Goal: Transaction & Acquisition: Obtain resource

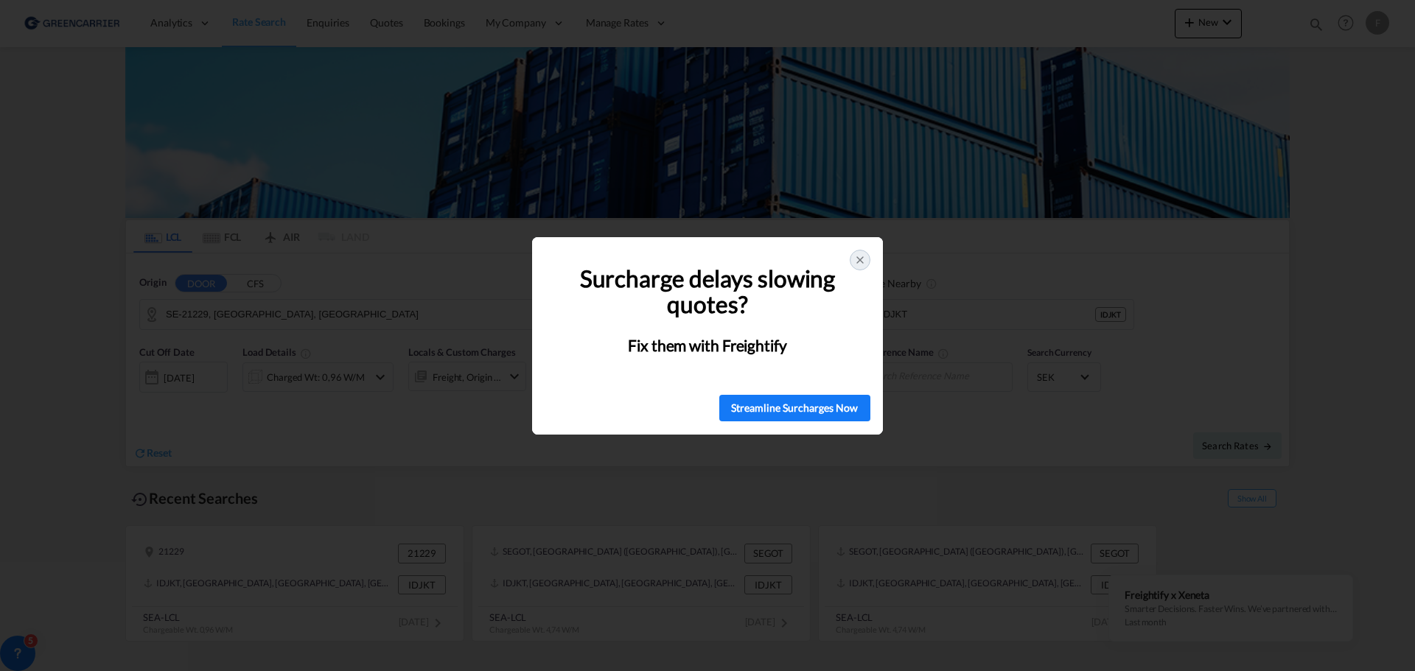
click at [859, 255] on icon at bounding box center [860, 260] width 12 height 12
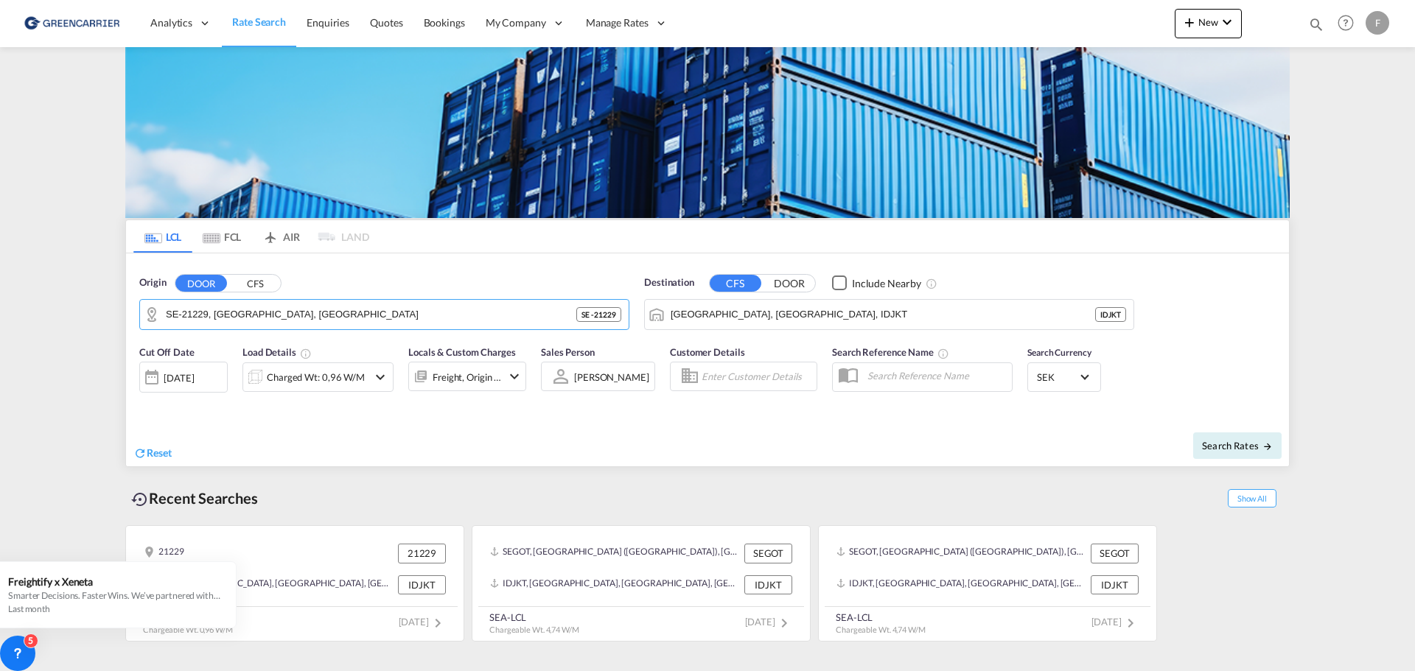
drag, startPoint x: 311, startPoint y: 315, endPoint x: 38, endPoint y: 284, distance: 274.5
click at [38, 284] on md-content "Analytics Reports Dashboard Rate Search Enquiries Quotes Bookings" at bounding box center [707, 335] width 1415 height 671
click at [618, 318] on md-icon "Clear Input" at bounding box center [614, 315] width 16 height 16
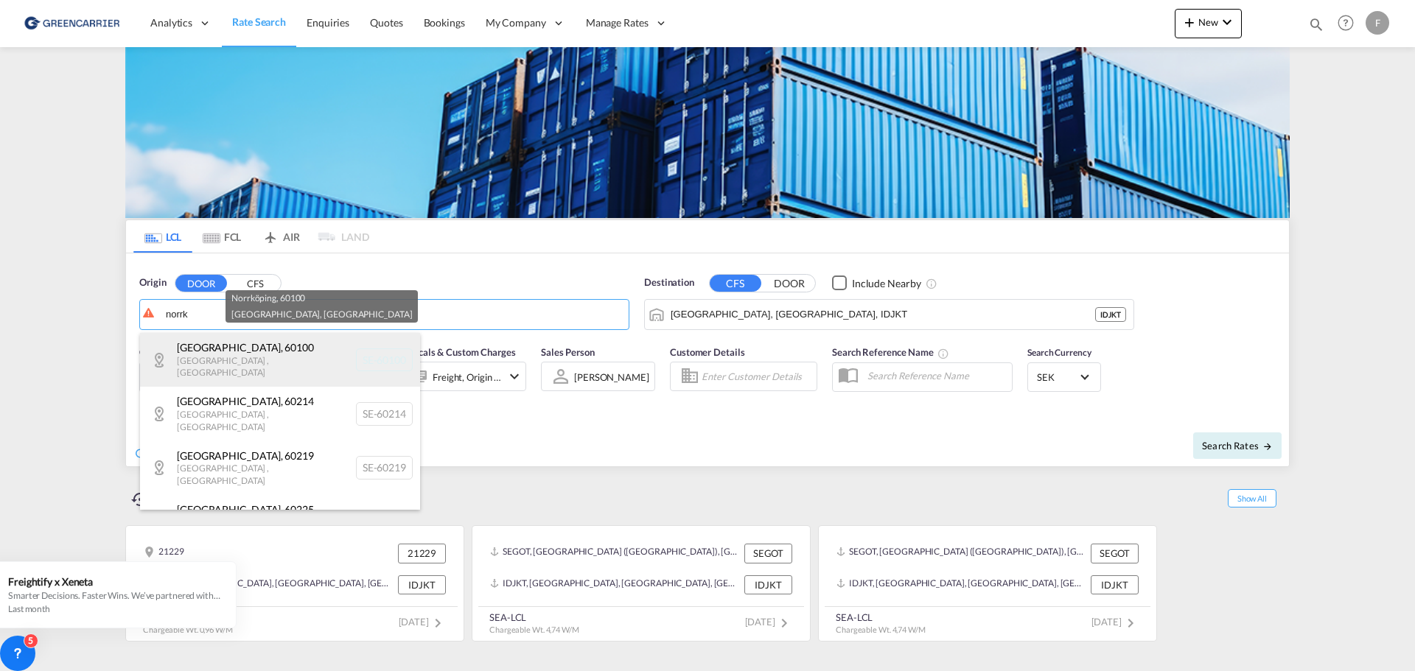
click at [226, 356] on div "[GEOGRAPHIC_DATA]-60100" at bounding box center [280, 360] width 280 height 54
type input "SE-[GEOGRAPHIC_DATA], [GEOGRAPHIC_DATA]"
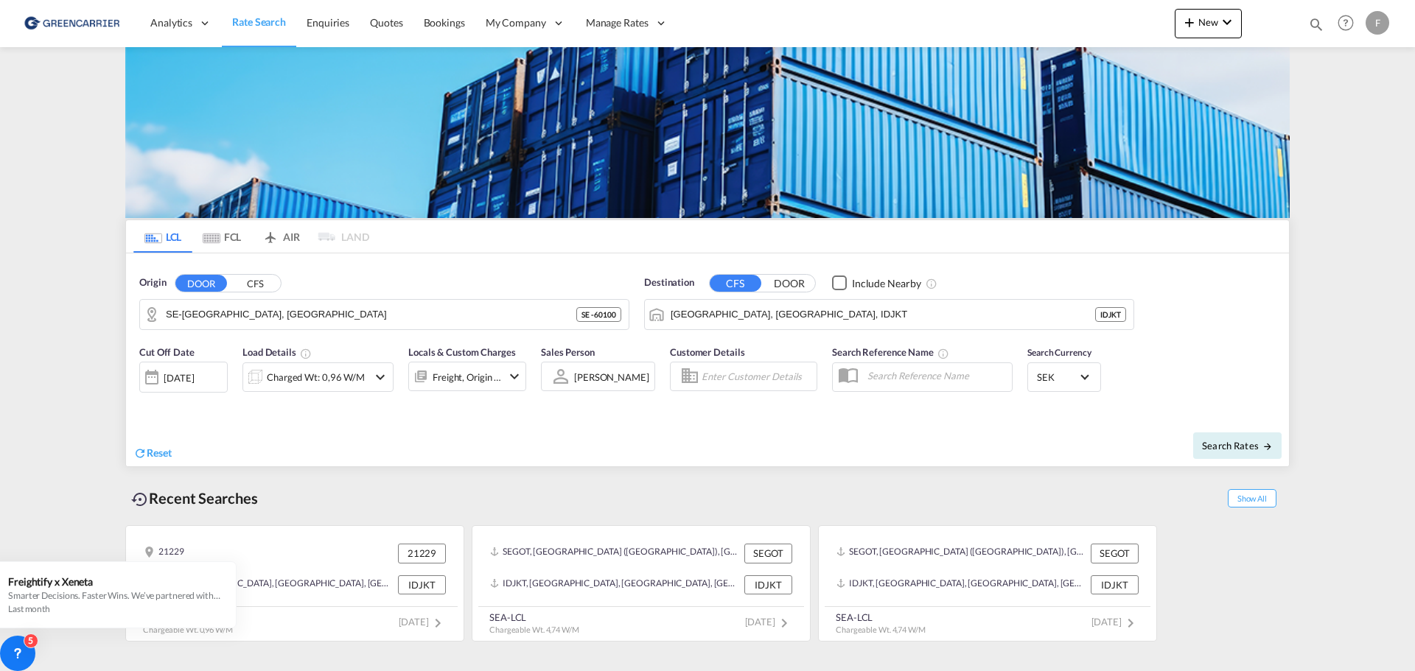
click at [790, 284] on button "DOOR" at bounding box center [790, 283] width 52 height 17
click at [733, 287] on button "CFS" at bounding box center [736, 283] width 52 height 17
click at [723, 314] on body "Analytics Reports Dashboard Rate Search Enquiries Quotes Bookings" at bounding box center [707, 335] width 1415 height 671
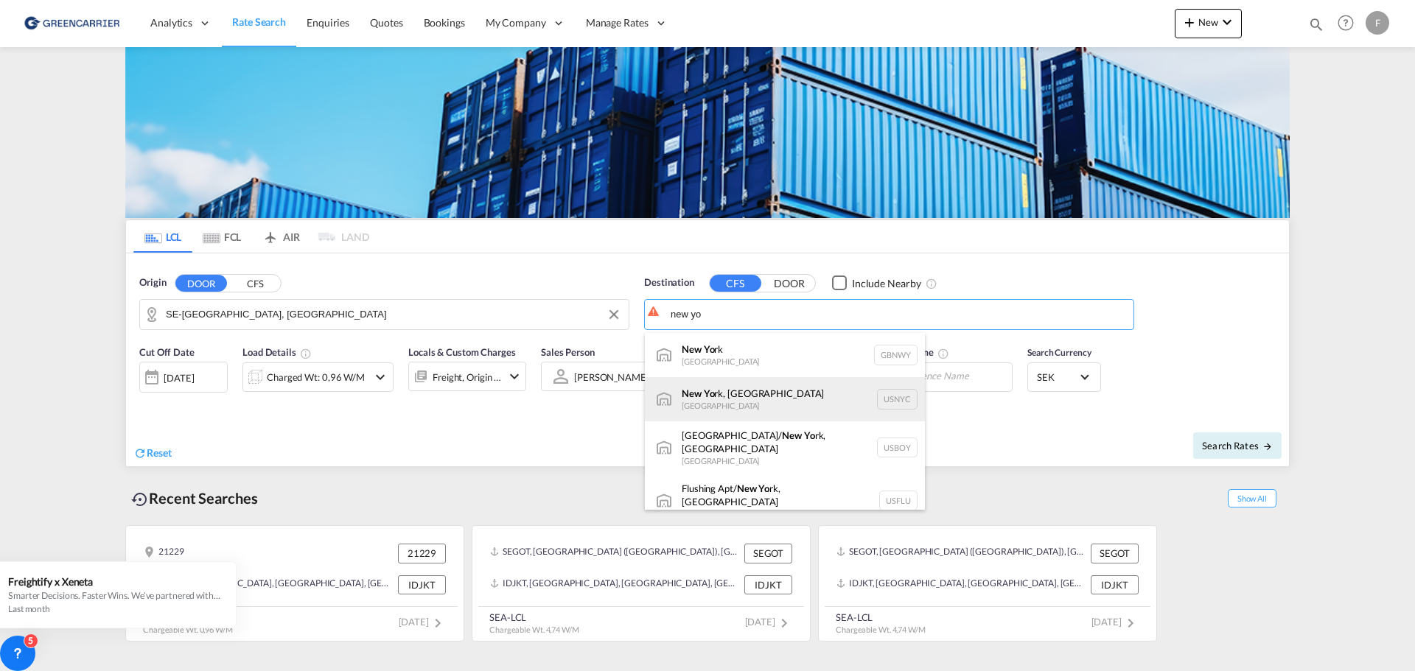
click at [777, 405] on div "New Yo rk, [GEOGRAPHIC_DATA] [GEOGRAPHIC_DATA] USNYC" at bounding box center [785, 399] width 280 height 44
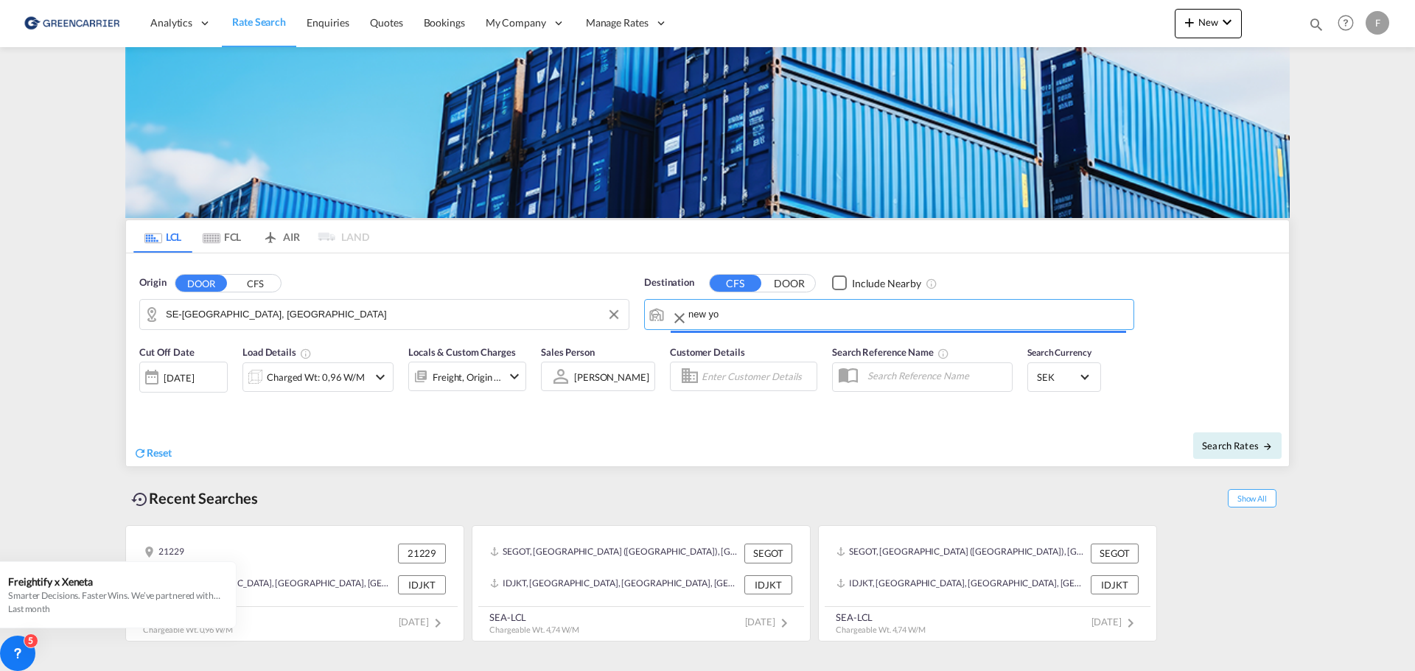
type input "[US_STATE], [GEOGRAPHIC_DATA], USNYC"
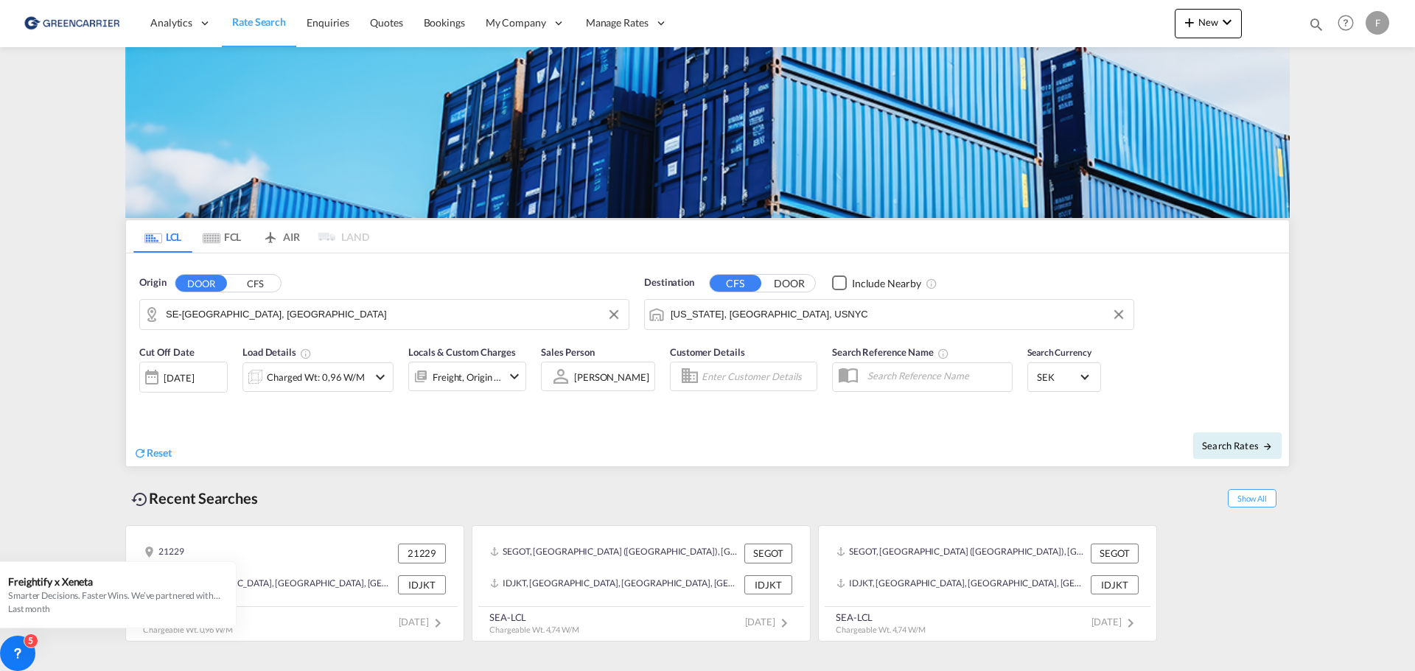
click at [346, 380] on div "Charged Wt: 0,96 W/M" at bounding box center [316, 377] width 98 height 21
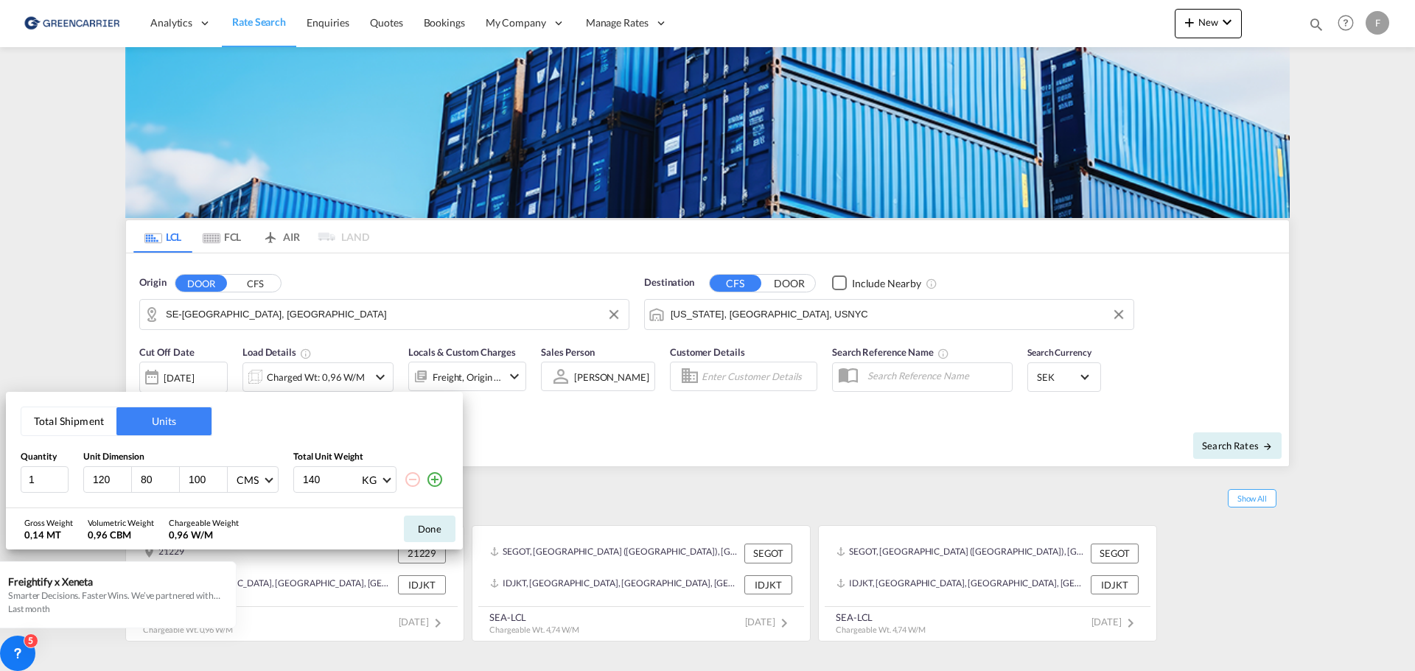
drag, startPoint x: 110, startPoint y: 479, endPoint x: 18, endPoint y: 466, distance: 93.1
click at [18, 466] on div "Total Shipment Units Quantity Unit Dimension Total Unit Weight 1 120 80 100 CMS…" at bounding box center [234, 450] width 457 height 116
type input "95"
type input "115"
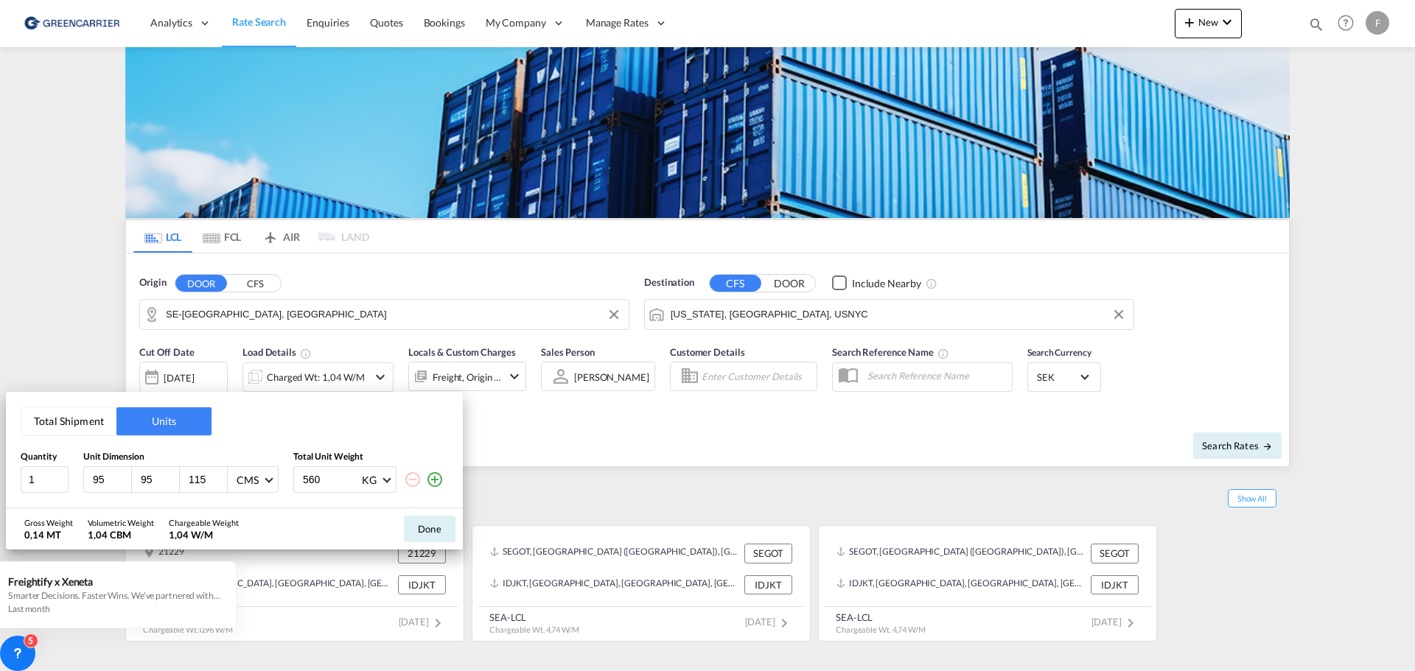
type input "560"
click at [431, 526] on button "Done" at bounding box center [430, 529] width 52 height 27
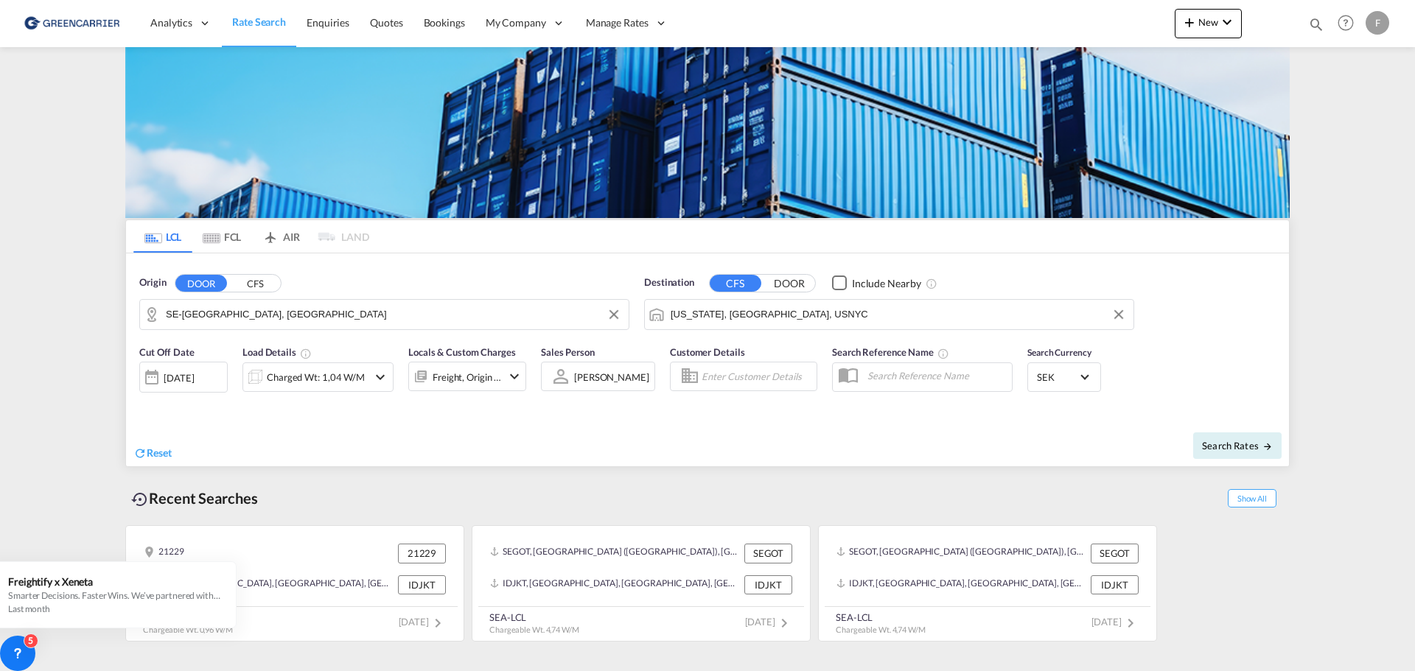
drag, startPoint x: 572, startPoint y: 376, endPoint x: 629, endPoint y: 430, distance: 78.2
click at [626, 430] on div "Reset" at bounding box center [422, 442] width 578 height 41
click at [741, 379] on input "Enter Customer Details" at bounding box center [757, 377] width 111 height 22
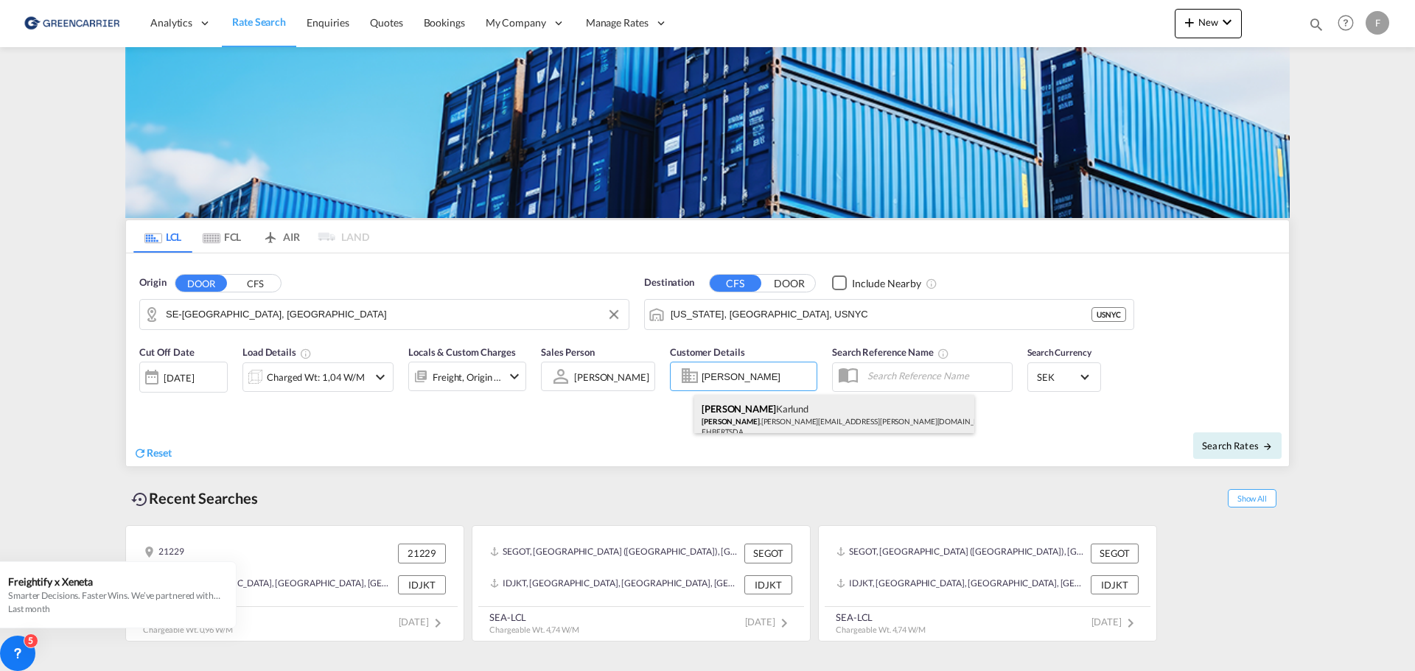
click at [739, 408] on div "[PERSON_NAME] .[PERSON_NAME][EMAIL_ADDRESS][PERSON_NAME][DOMAIN_NAME] | [PERSON…" at bounding box center [834, 419] width 280 height 49
type input "[PERSON_NAME] AB, [PERSON_NAME], [EMAIL_ADDRESS][PERSON_NAME][DOMAIN_NAME]"
click at [1260, 446] on span "Search Rates" at bounding box center [1237, 446] width 71 height 12
type input "60100 to USNYC / [DATE]"
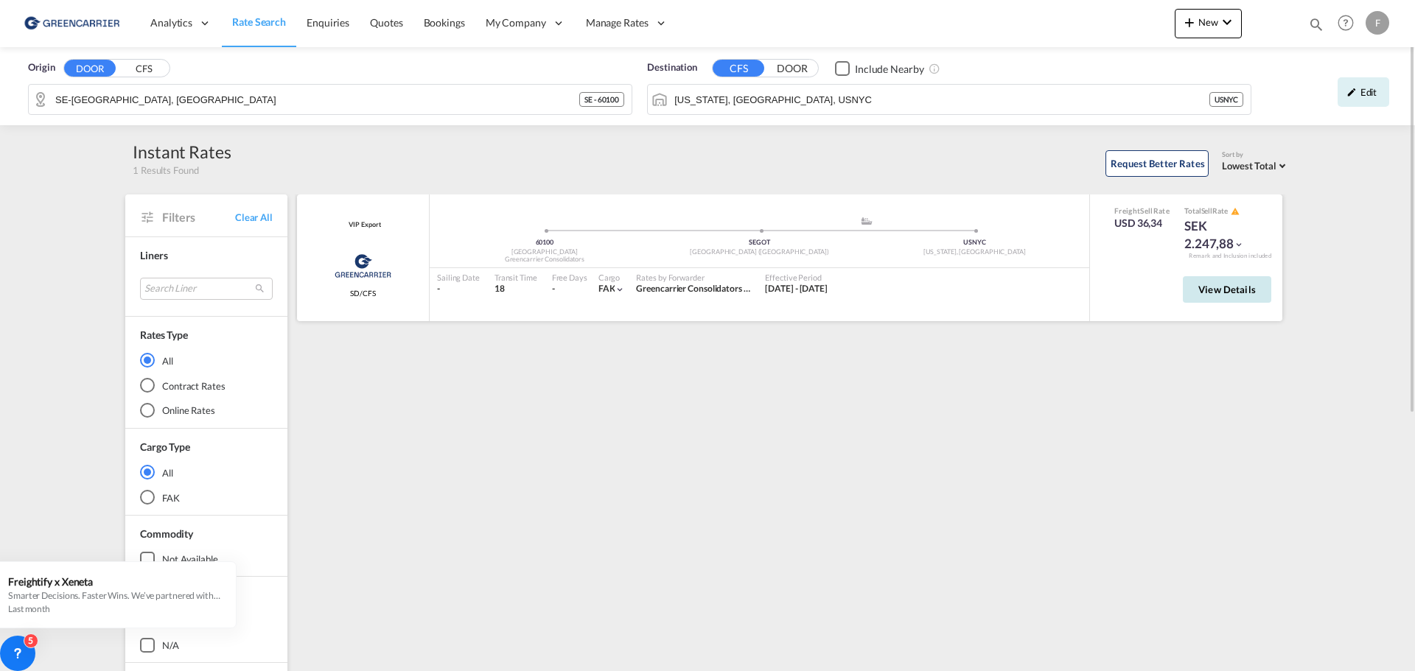
click at [1234, 294] on span "View Details" at bounding box center [1226, 290] width 57 height 12
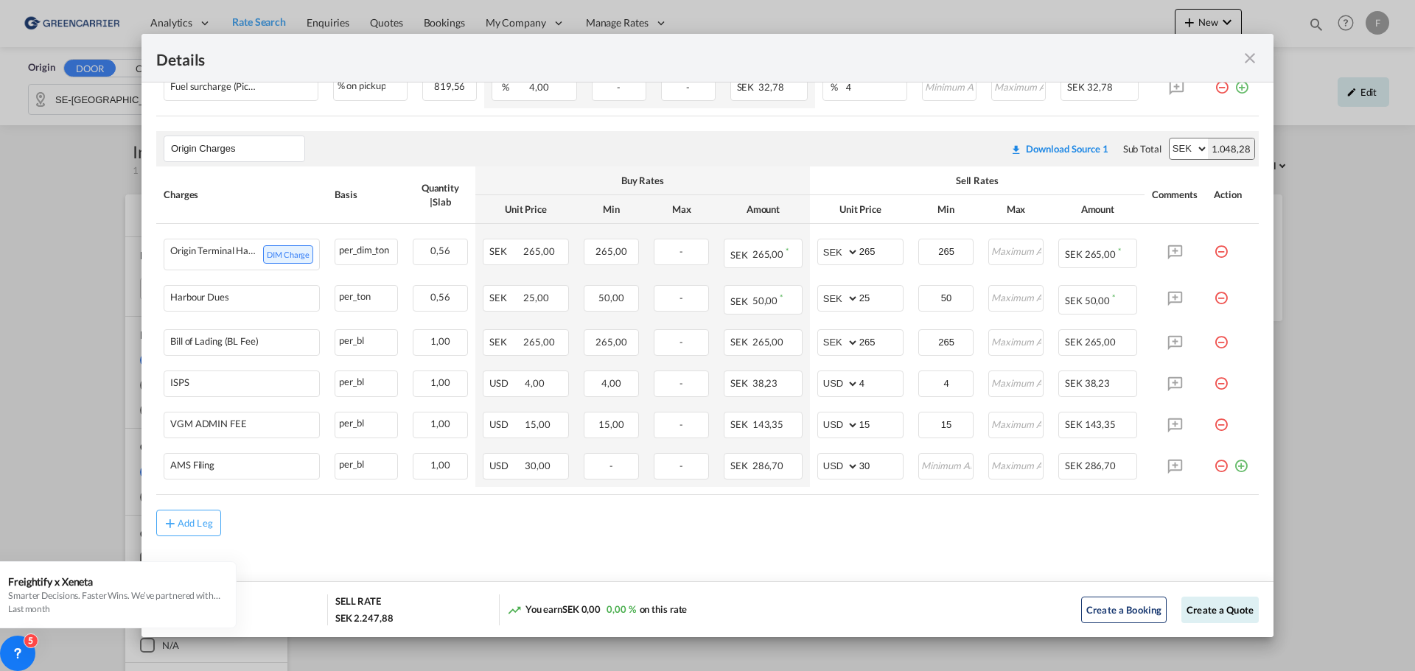
scroll to position [691, 0]
click at [202, 525] on div "Add Leg" at bounding box center [195, 523] width 35 height 9
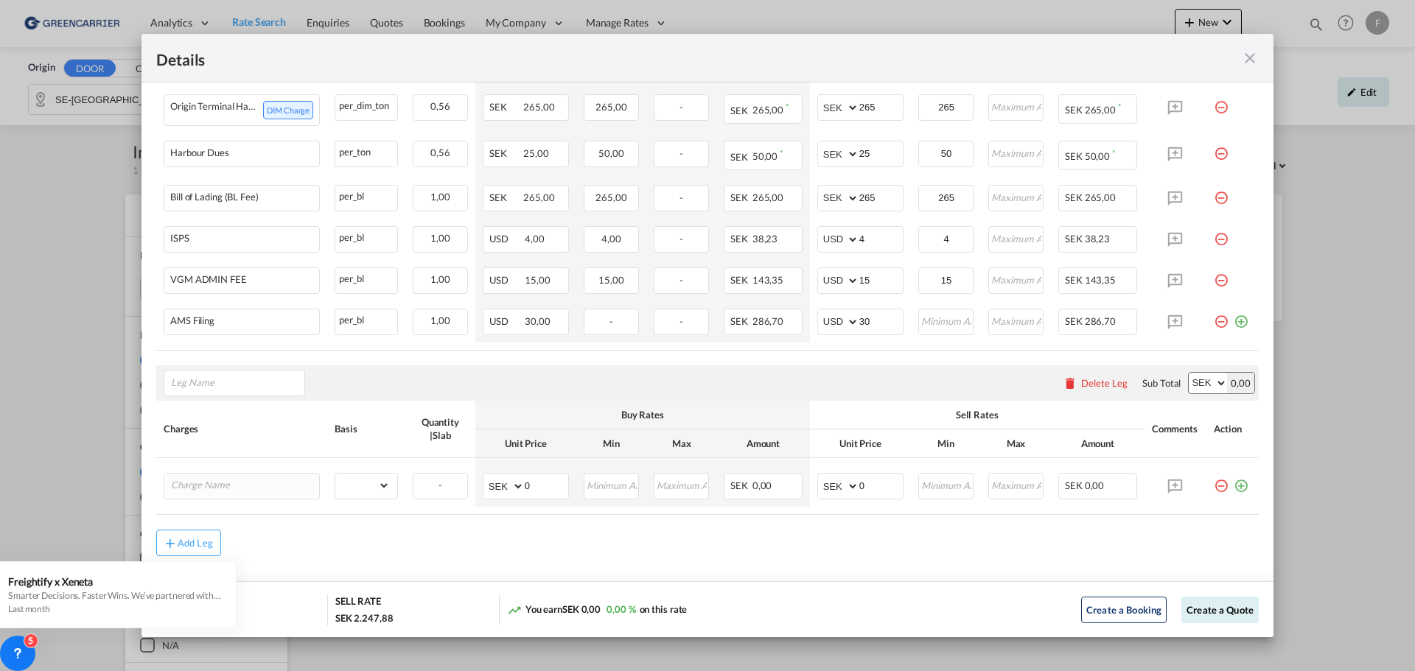
scroll to position [838, 0]
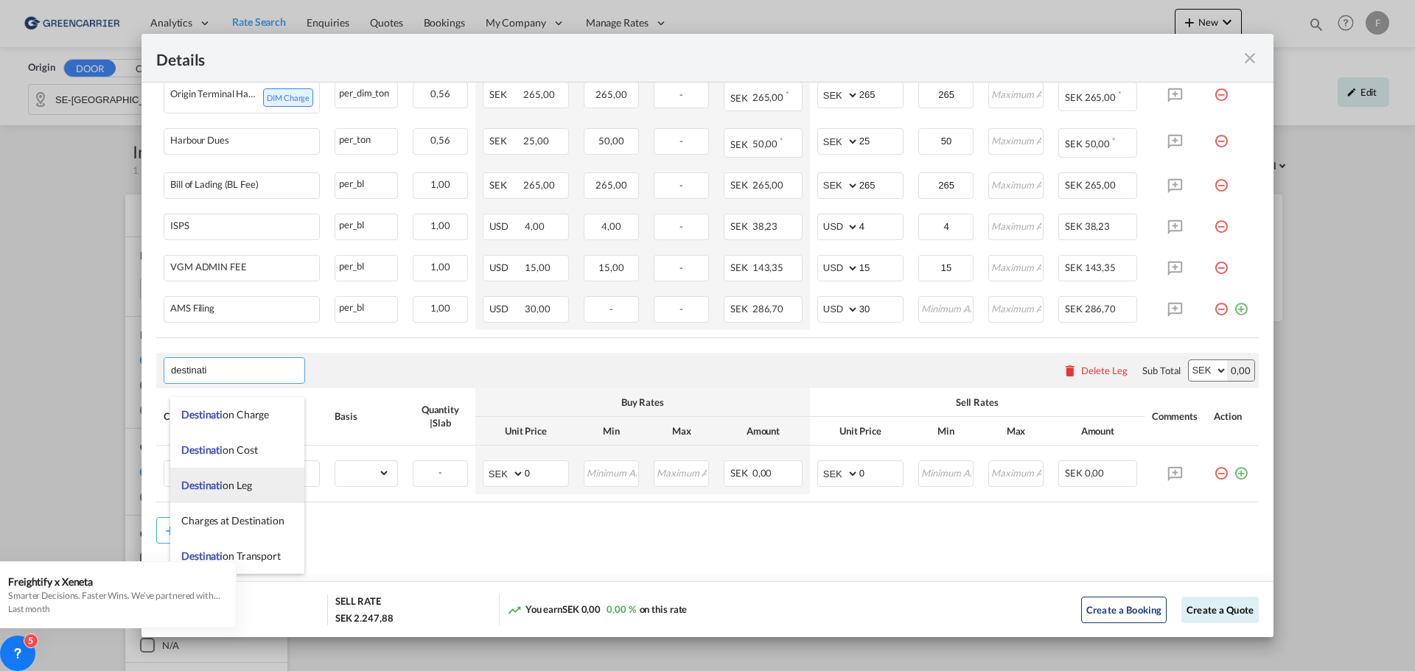
click at [223, 490] on span "Destinati on Leg" at bounding box center [216, 485] width 71 height 13
type input "Destination Leg"
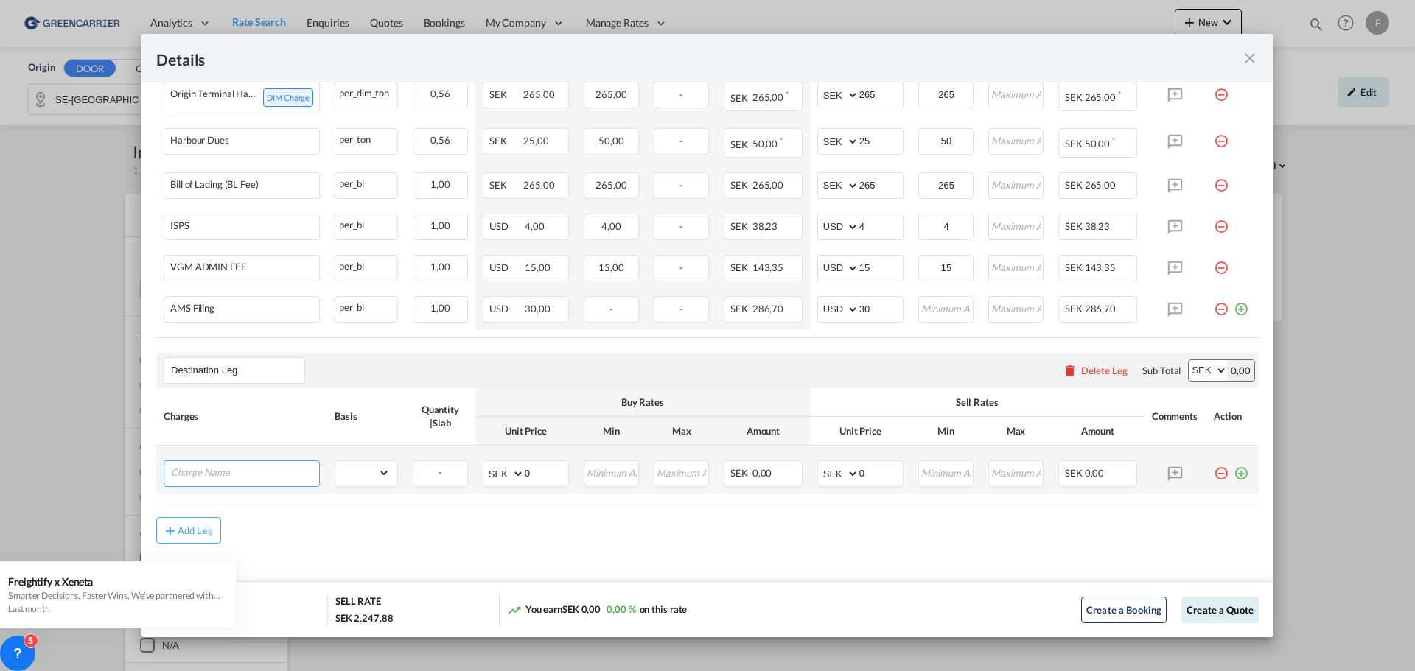
click at [223, 483] on input "Charge Name" at bounding box center [245, 472] width 148 height 22
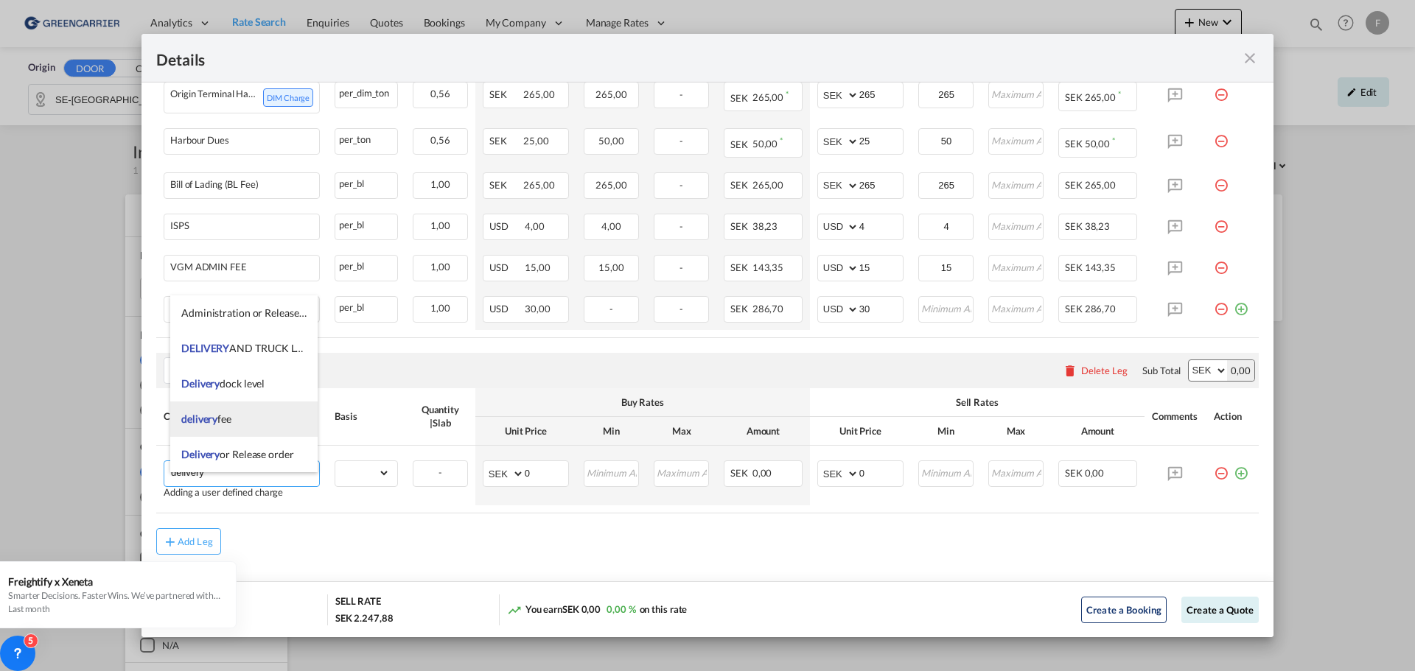
click at [200, 415] on span "delivery" at bounding box center [199, 419] width 36 height 13
type input "delivery fee"
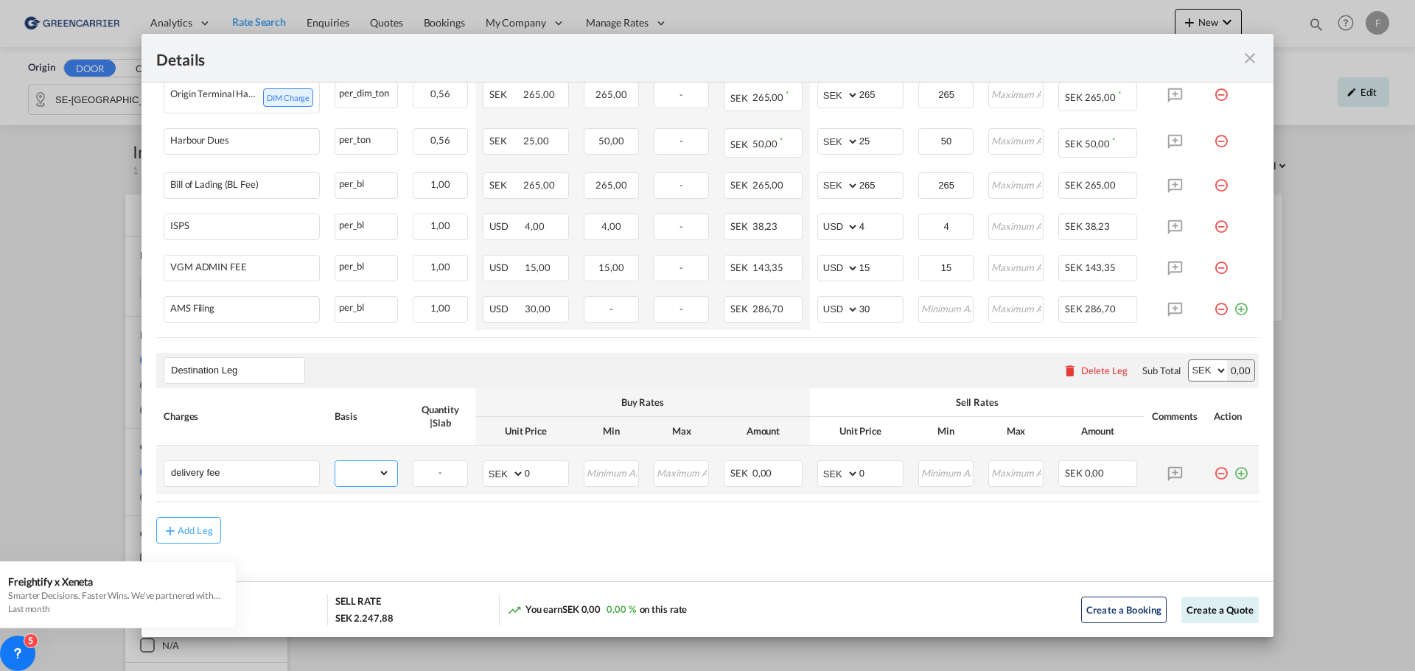
click at [382, 481] on select "gross_weight volumetric_weight per_shipment per_bl per_km per_hawb per_kg flat …" at bounding box center [362, 473] width 55 height 24
select select "per_shipment"
click at [335, 472] on select "gross_weight volumetric_weight per_shipment per_bl per_km per_hawb per_kg flat …" at bounding box center [362, 473] width 55 height 24
click at [833, 483] on select "AED AFN ALL AMD ANG AOA ARS AUD AWG AZN BAM BBD BDT BGN BHD BIF BMD BND [PERSON…" at bounding box center [839, 474] width 38 height 21
select select "string:USD"
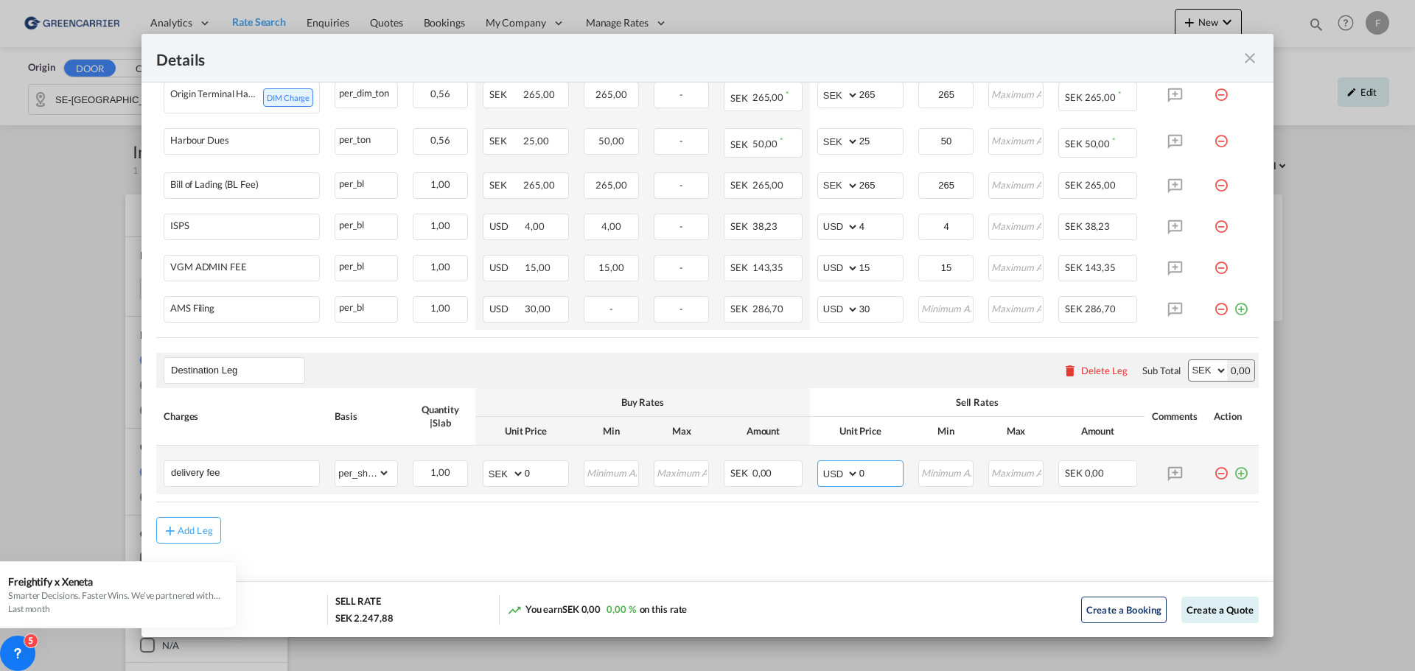
click at [820, 475] on select "AED AFN ALL AMD ANG AOA ARS AUD AWG AZN BAM BBD BDT BGN BHD BIF BMD BND [PERSON…" at bounding box center [839, 474] width 38 height 21
click at [861, 481] on input "0" at bounding box center [880, 472] width 43 height 22
drag, startPoint x: 864, startPoint y: 481, endPoint x: 815, endPoint y: 478, distance: 49.5
click at [817, 478] on md-input-container "AED AFN ALL AMD ANG AOA ARS AUD AWG AZN BAM BBD BDT BGN BHD BIF BMD BND [PERSON…" at bounding box center [860, 474] width 86 height 27
type input "250"
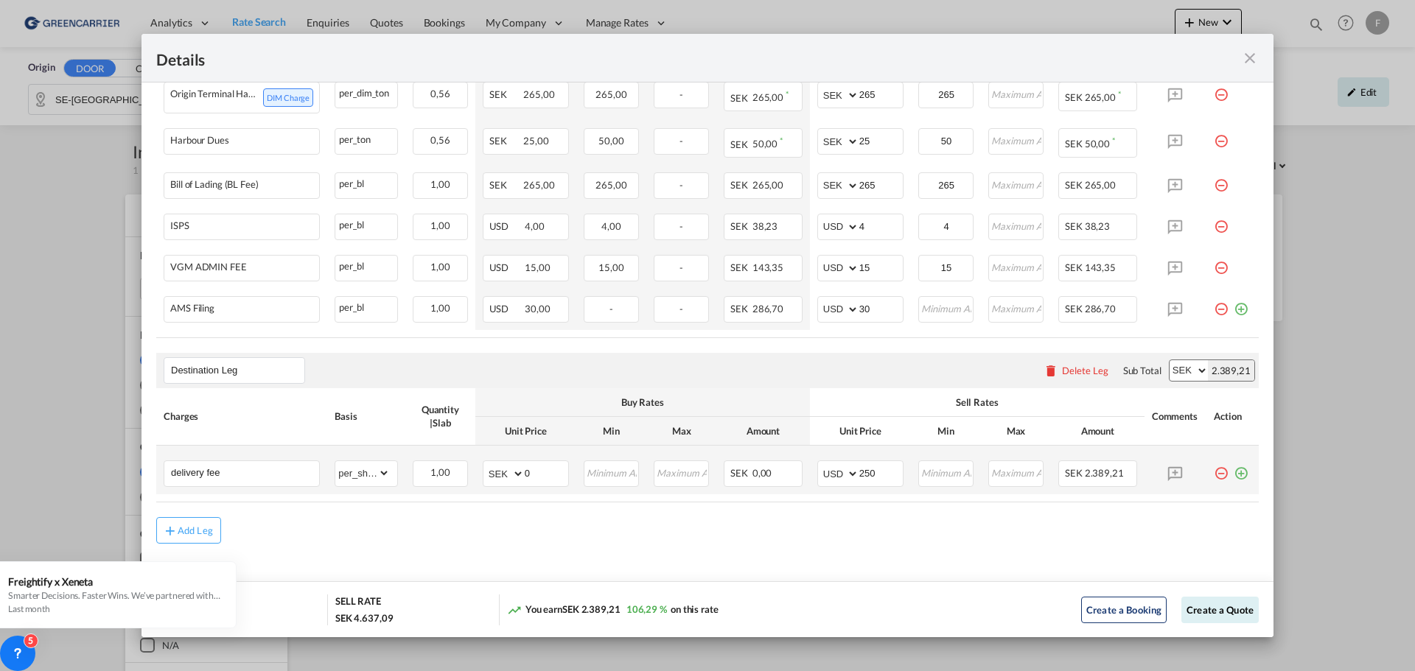
click at [1234, 475] on md-icon "icon-plus-circle-outline green-400-fg" at bounding box center [1241, 468] width 15 height 15
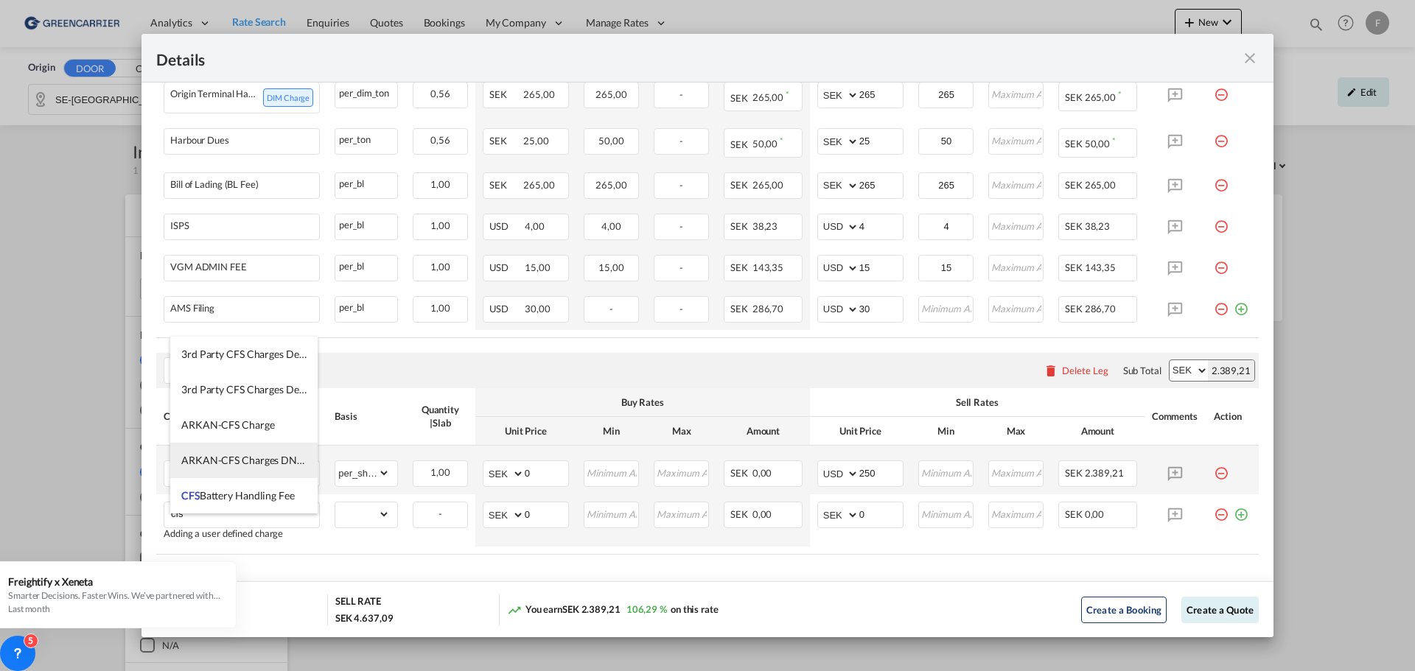
scroll to position [147, 0]
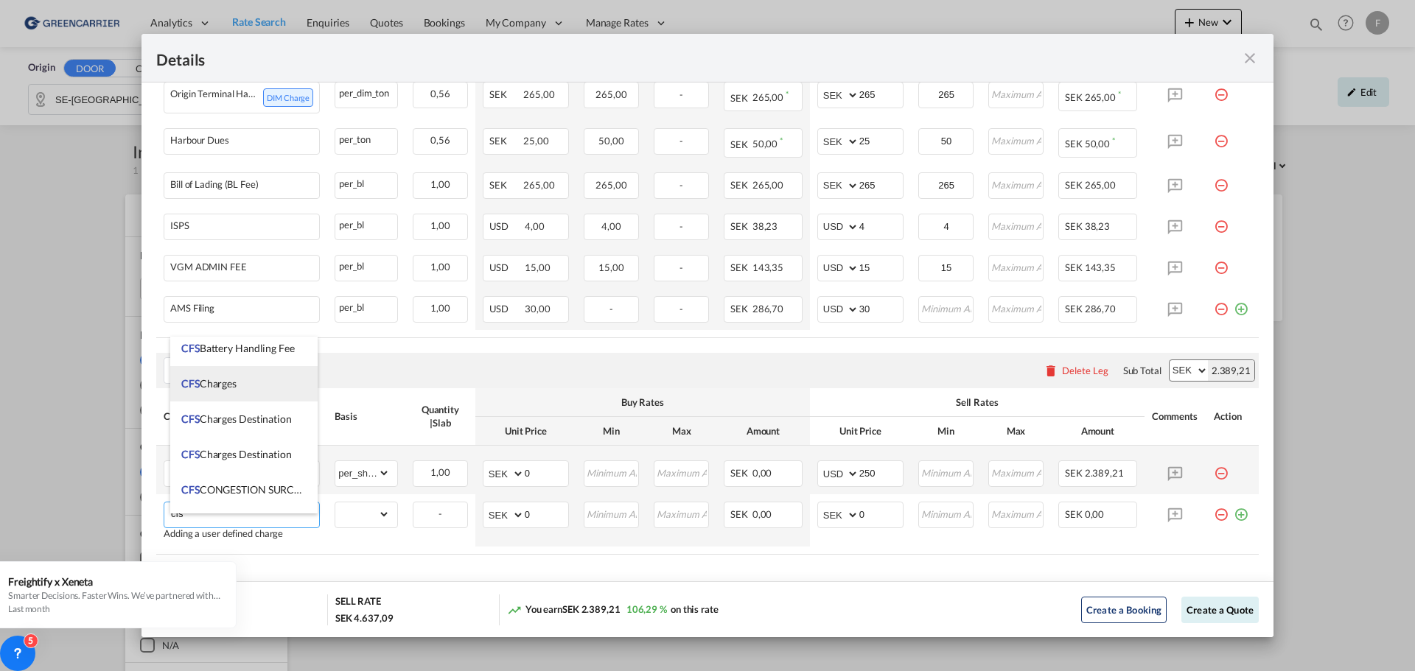
click at [242, 377] on li "CFS Charges" at bounding box center [243, 383] width 147 height 35
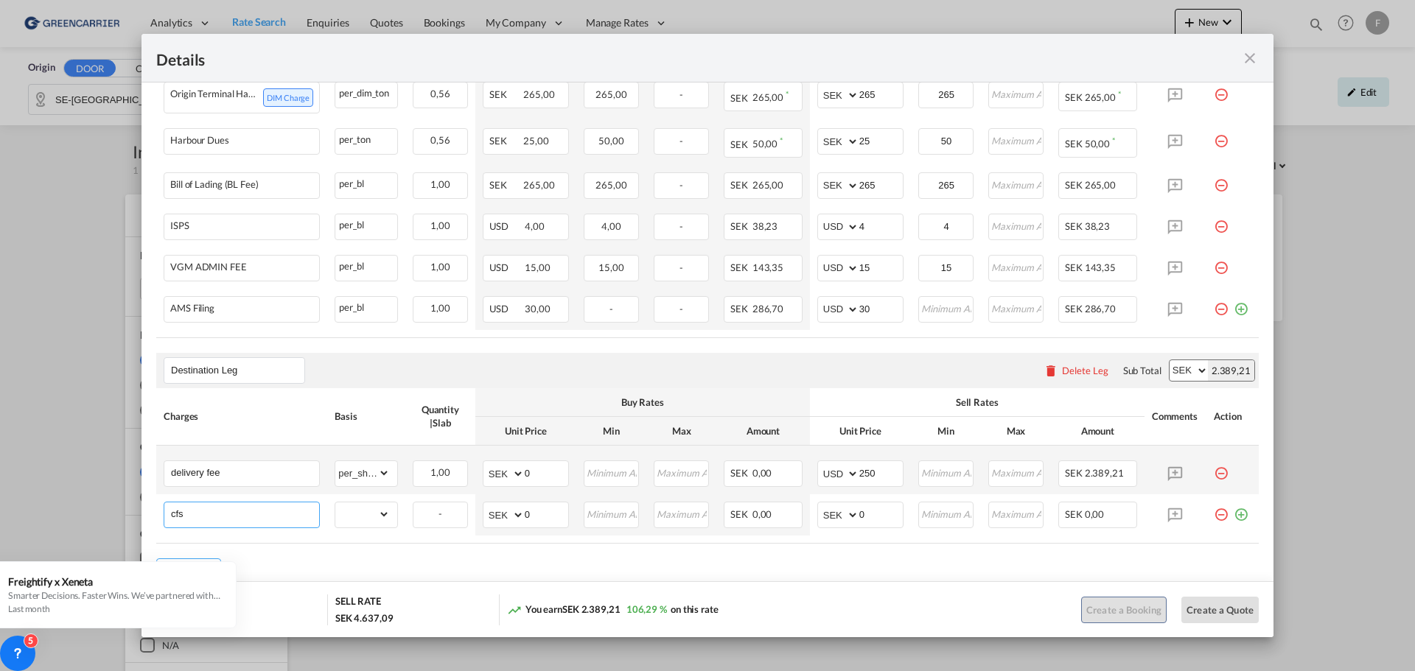
type input "CFS Charges"
click at [345, 526] on select "gross_weight volumetric_weight per_shipment per_bl per_km per_hawb per_kg flat …" at bounding box center [362, 515] width 55 height 24
select select "per_shipment"
click at [335, 514] on select "gross_weight volumetric_weight per_shipment per_bl per_km per_hawb per_kg flat …" at bounding box center [362, 515] width 55 height 24
click at [840, 525] on select "AED AFN ALL AMD ANG AOA ARS AUD AWG AZN BAM BBD BDT BGN BHD BIF BMD BND [PERSON…" at bounding box center [839, 515] width 38 height 21
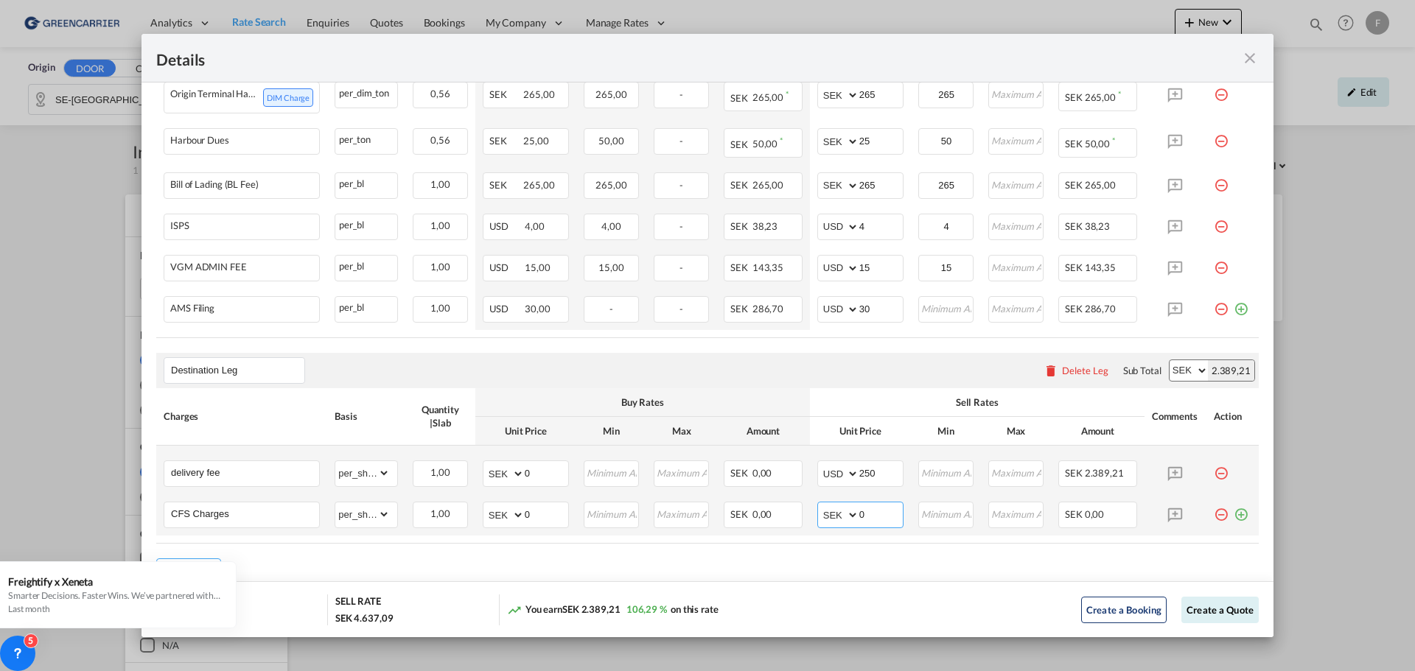
select select "string:USD"
click at [820, 516] on select "AED AFN ALL AMD ANG AOA ARS AUD AWG AZN BAM BBD BDT BGN BHD BIF BMD BND [PERSON…" at bounding box center [839, 515] width 38 height 21
click at [876, 520] on input "0" at bounding box center [880, 514] width 43 height 22
type input "305"
click at [878, 495] on td "AED AFN ALL AMD ANG AOA ARS AUD AWG AZN BAM BBD BDT BGN BHD BIF BMD BND [PERSON…" at bounding box center [860, 470] width 101 height 49
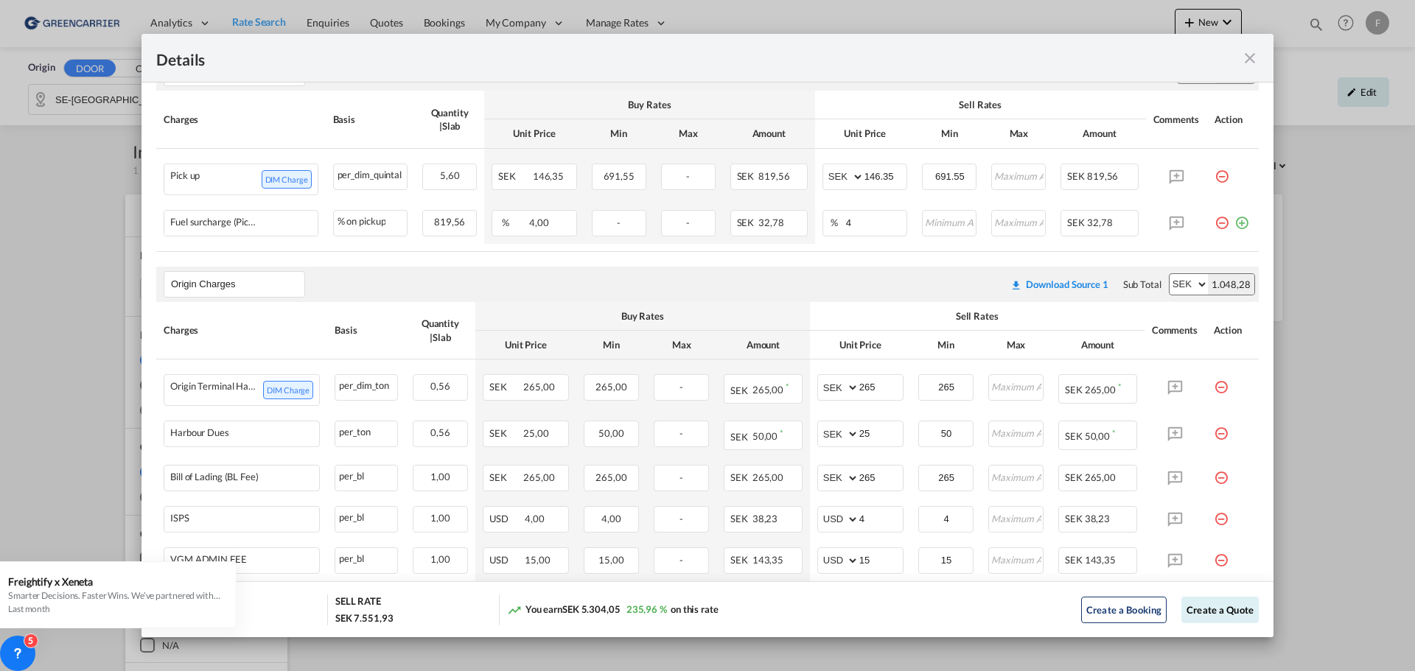
scroll to position [543, 0]
drag, startPoint x: 884, startPoint y: 318, endPoint x: 815, endPoint y: 261, distance: 89.5
click at [815, 261] on air-lcl-rate-modification "Main Freight Please enter leg name Leg Name Already Exists Download Source 1 Su…" at bounding box center [707, 359] width 1103 height 1044
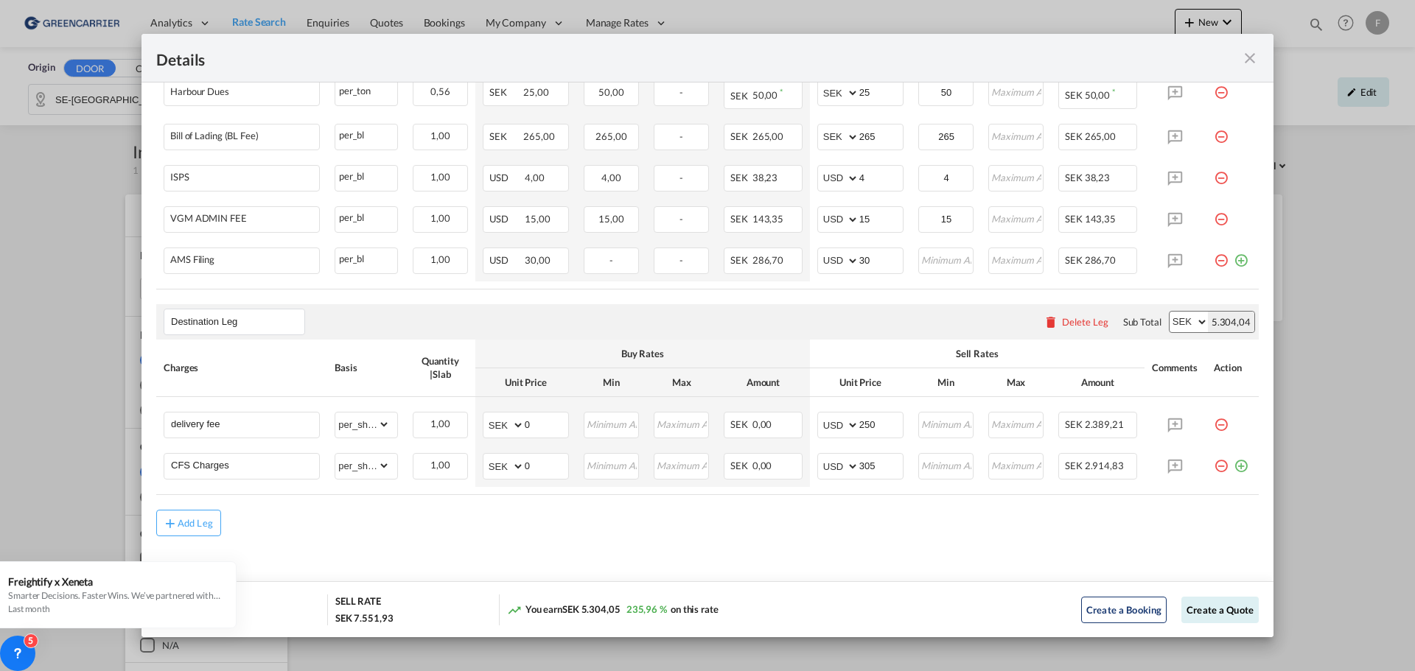
scroll to position [897, 0]
click at [1210, 613] on button "Create a Quote" at bounding box center [1219, 610] width 77 height 27
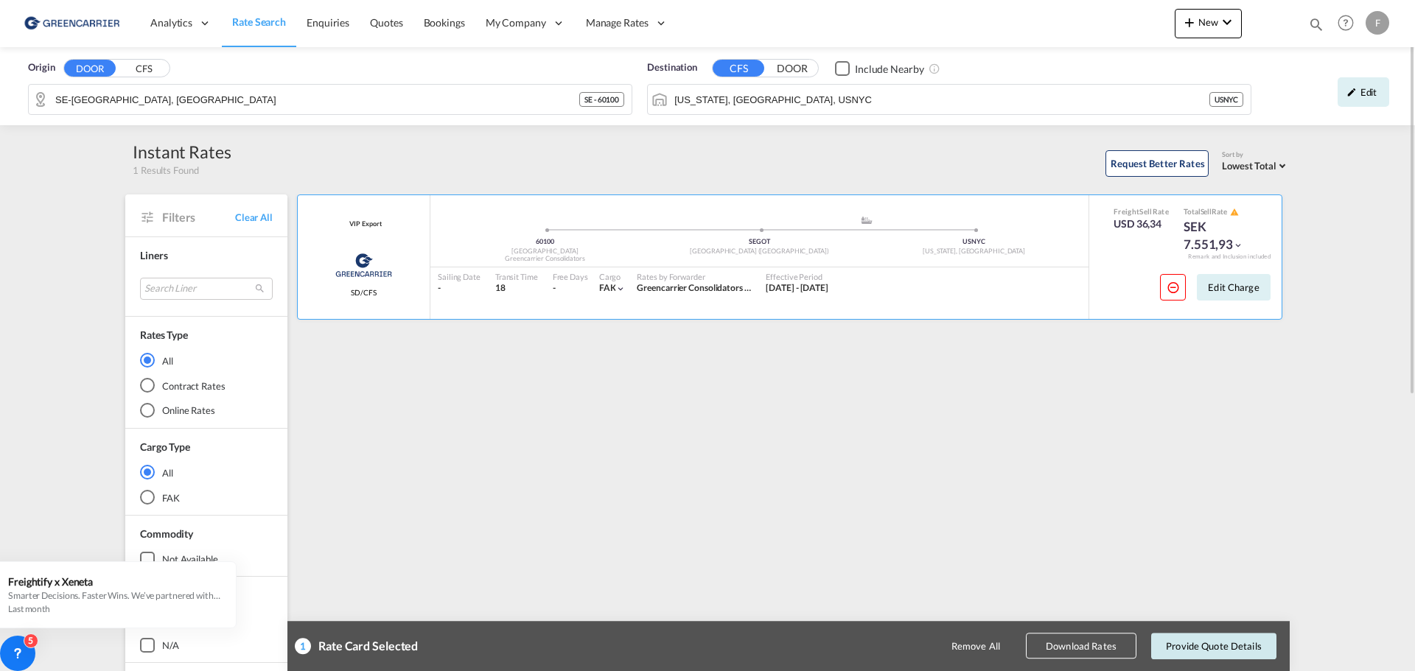
click at [1243, 644] on button "Provide Quote Details" at bounding box center [1213, 646] width 125 height 27
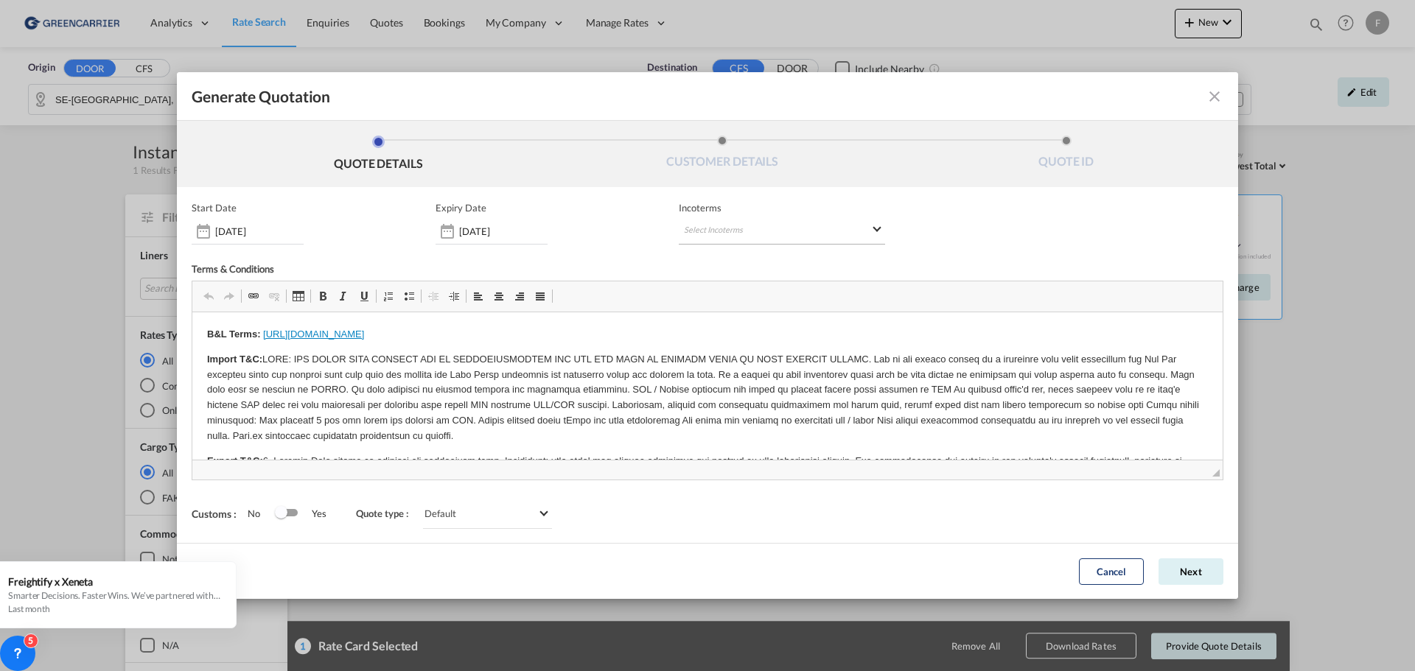
scroll to position [0, 0]
drag, startPoint x: 1192, startPoint y: 574, endPoint x: 1148, endPoint y: 570, distance: 44.4
click at [1192, 573] on button "Next" at bounding box center [1191, 572] width 65 height 27
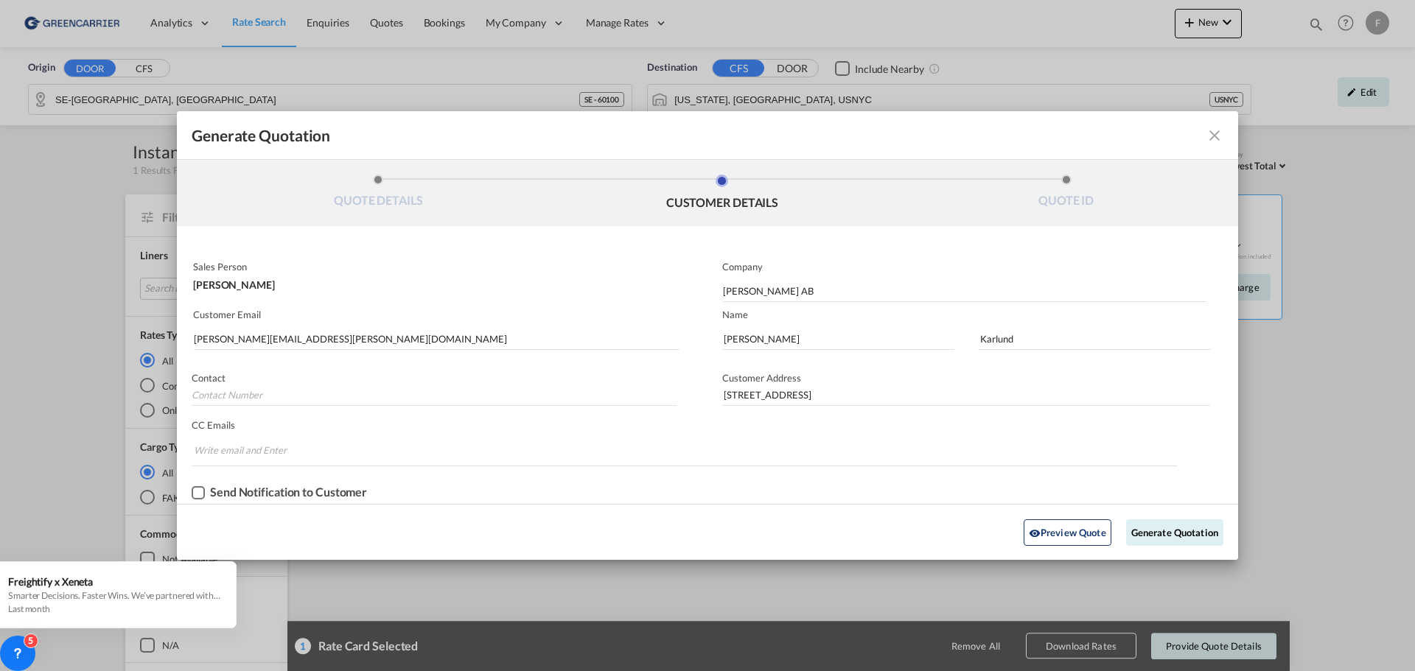
drag, startPoint x: 1139, startPoint y: 130, endPoint x: 1152, endPoint y: 162, distance: 34.8
click at [1139, 130] on div "Generate QuotationQUOTE ..." at bounding box center [1171, 136] width 103 height 18
click at [1187, 537] on button "Generate Quotation" at bounding box center [1174, 533] width 97 height 27
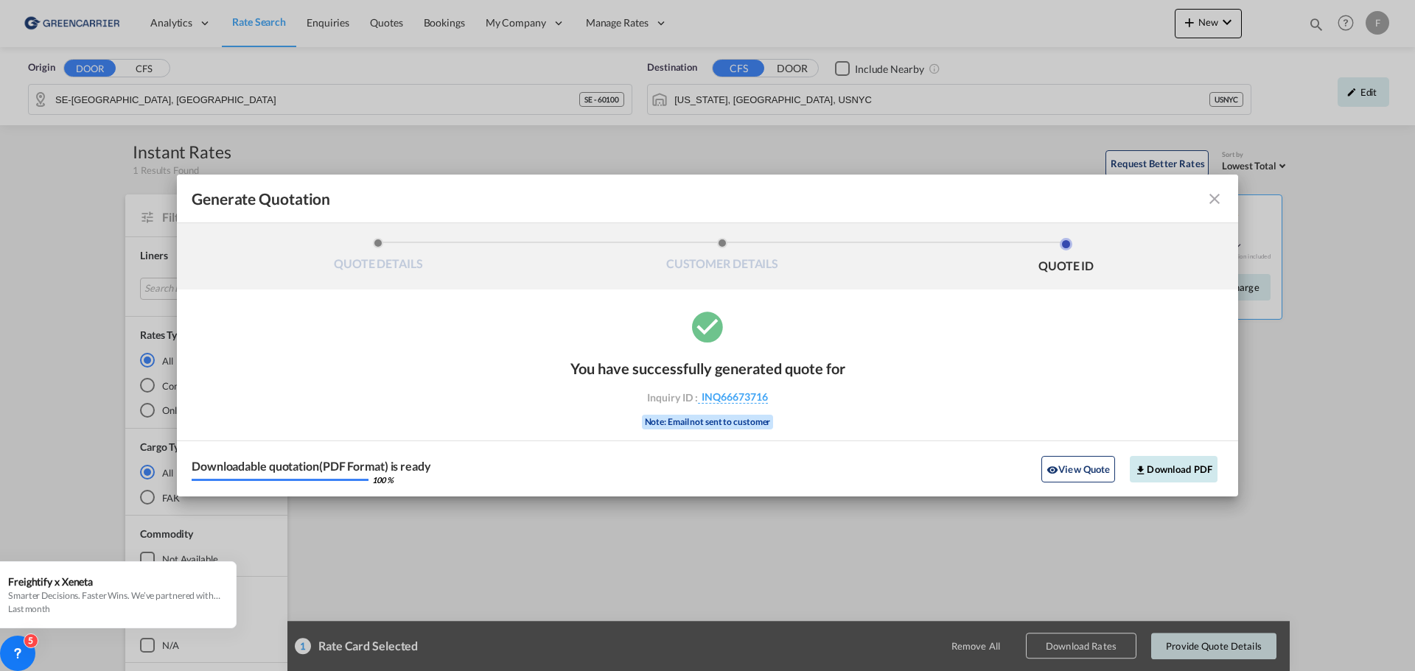
click at [1190, 469] on button "Download PDF" at bounding box center [1174, 469] width 88 height 27
drag, startPoint x: 1217, startPoint y: 198, endPoint x: 1150, endPoint y: 213, distance: 68.7
click at [1217, 198] on md-icon "icon-close fg-AAA8AD cursor m-0" at bounding box center [1215, 199] width 18 height 18
